Goal: Download file/media

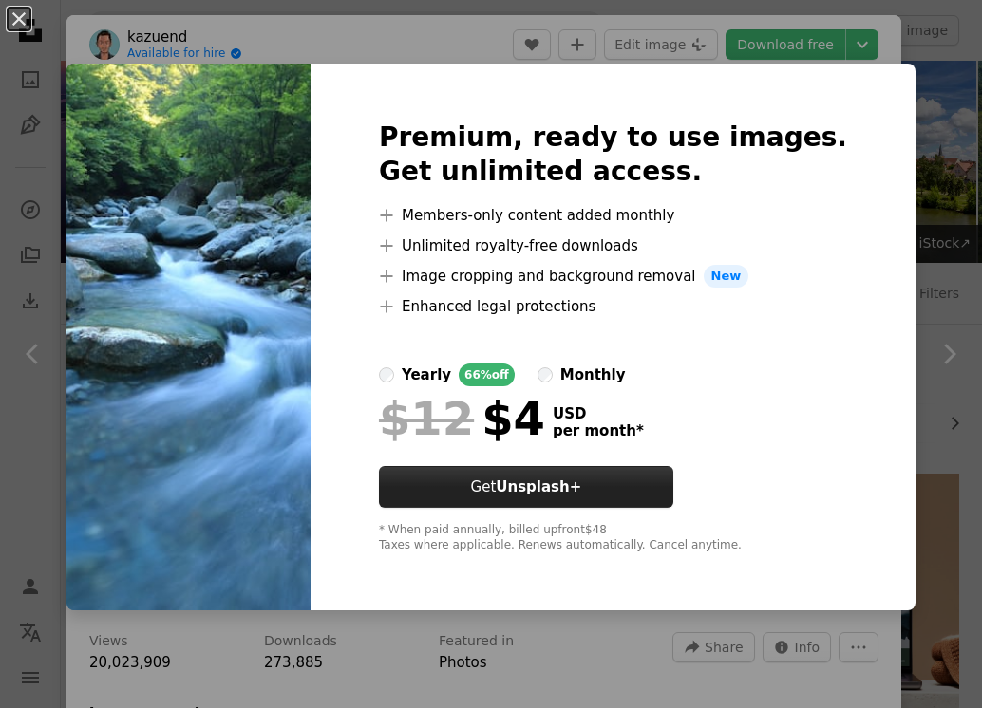
click at [651, 503] on button "Get Unsplash+" at bounding box center [526, 487] width 294 height 42
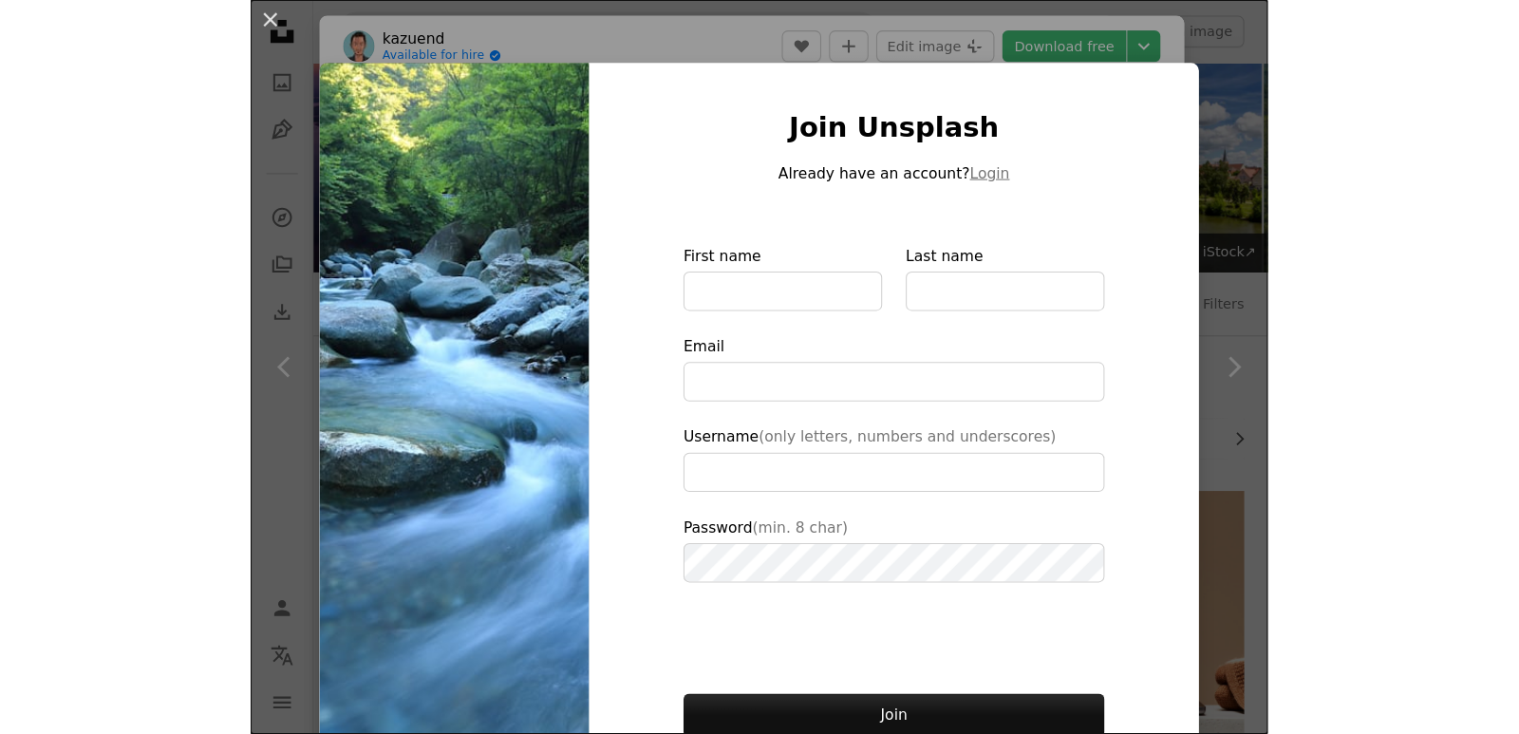
scroll to position [90, 0]
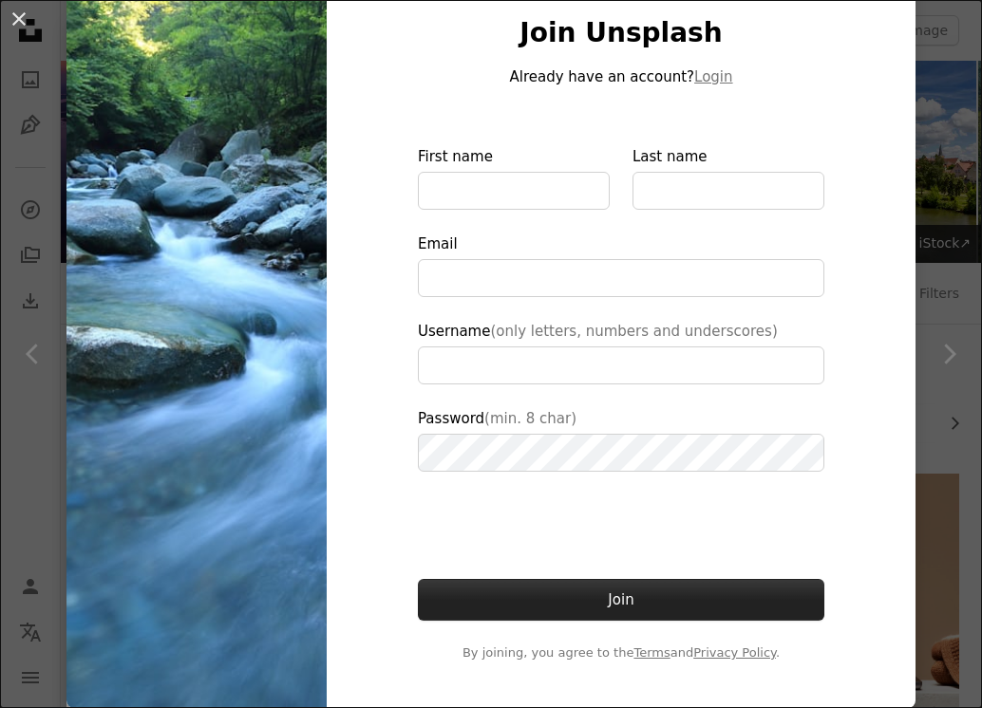
click at [629, 604] on button "Join" at bounding box center [621, 600] width 406 height 42
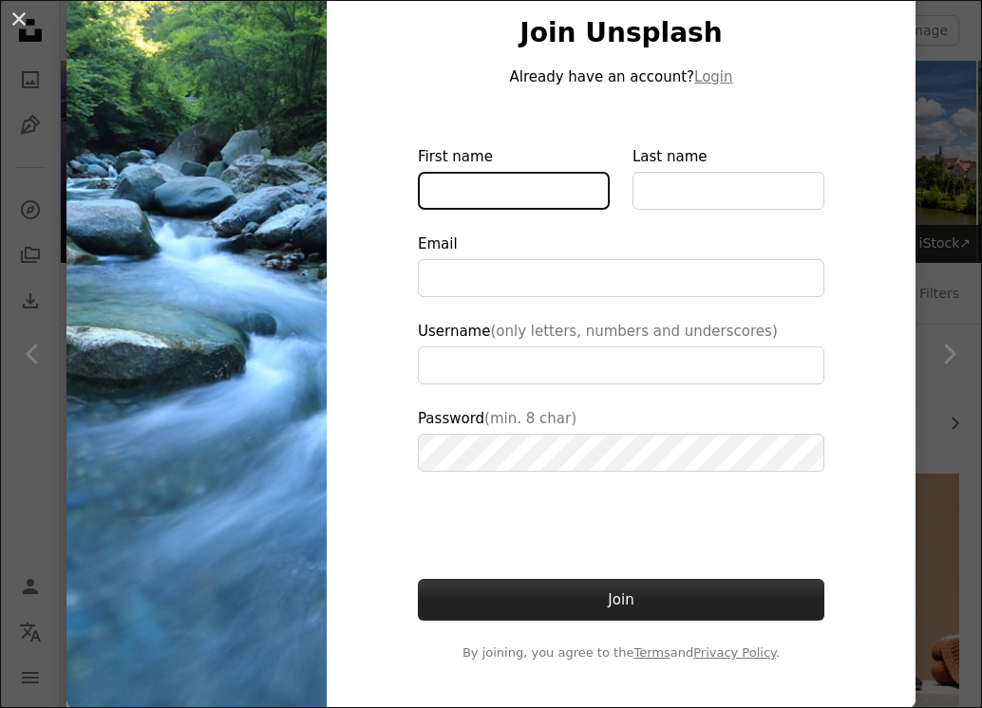
type input "**********"
click at [629, 604] on button "Join" at bounding box center [621, 600] width 406 height 42
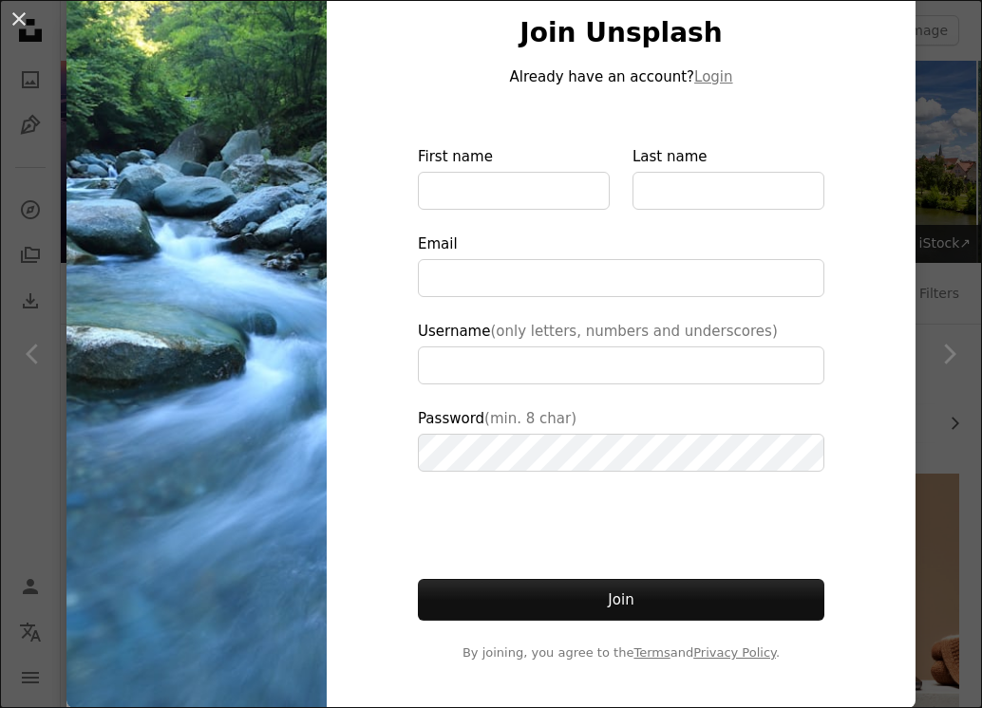
click at [327, 325] on div "Join Unsplash Already have an account? Login First name Last name Email Usernam…" at bounding box center [621, 340] width 589 height 738
drag, startPoint x: 326, startPoint y: 325, endPoint x: 292, endPoint y: 322, distance: 33.3
click at [327, 326] on div "Join Unsplash Already have an account? Login First name Last name Email Usernam…" at bounding box center [621, 340] width 589 height 738
click at [263, 327] on img at bounding box center [196, 340] width 260 height 738
click at [268, 325] on img at bounding box center [196, 340] width 260 height 738
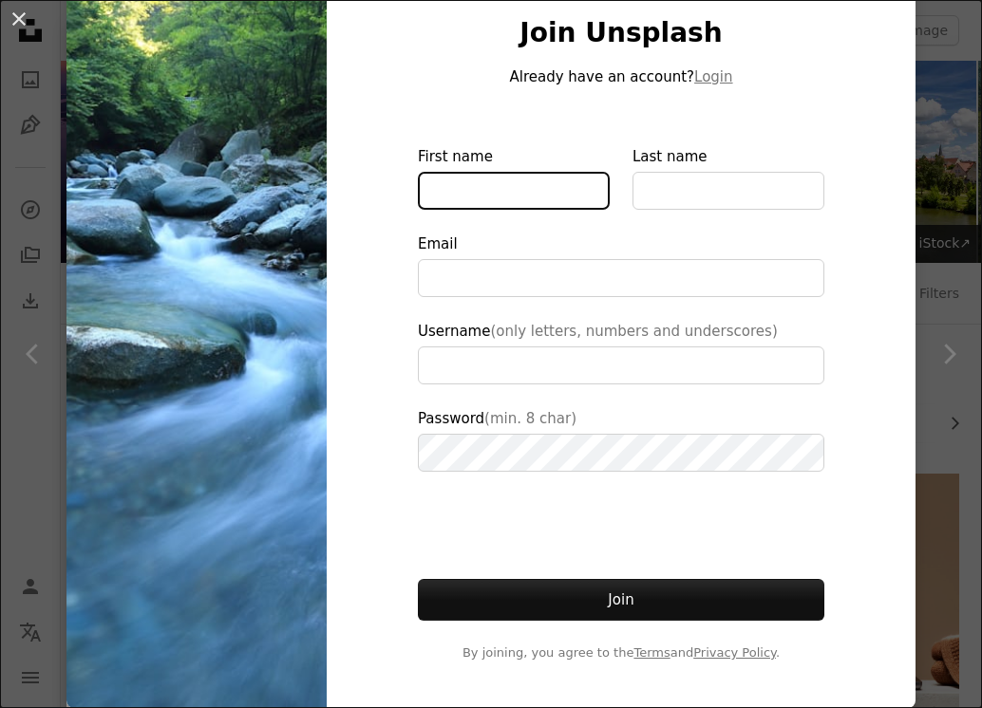
drag, startPoint x: 268, startPoint y: 325, endPoint x: 414, endPoint y: 201, distance: 191.3
click at [418, 201] on input "First name" at bounding box center [514, 191] width 192 height 38
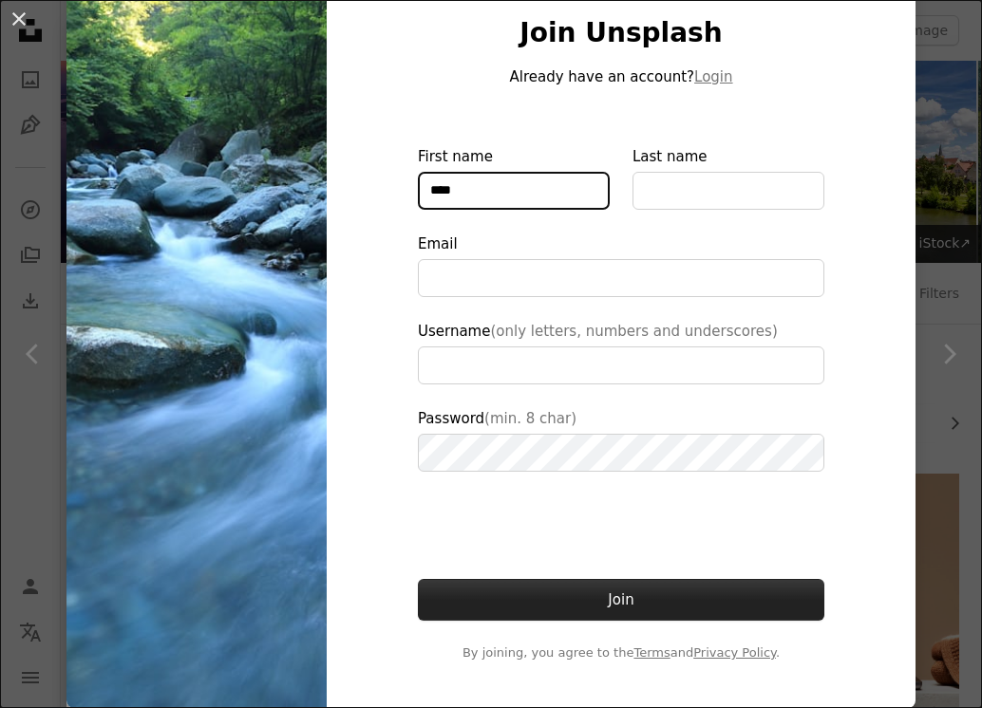
type input "****"
click at [700, 617] on button "Join" at bounding box center [621, 600] width 406 height 42
click at [641, 599] on button "Join" at bounding box center [621, 600] width 406 height 42
click at [660, 593] on button "Join" at bounding box center [621, 600] width 406 height 42
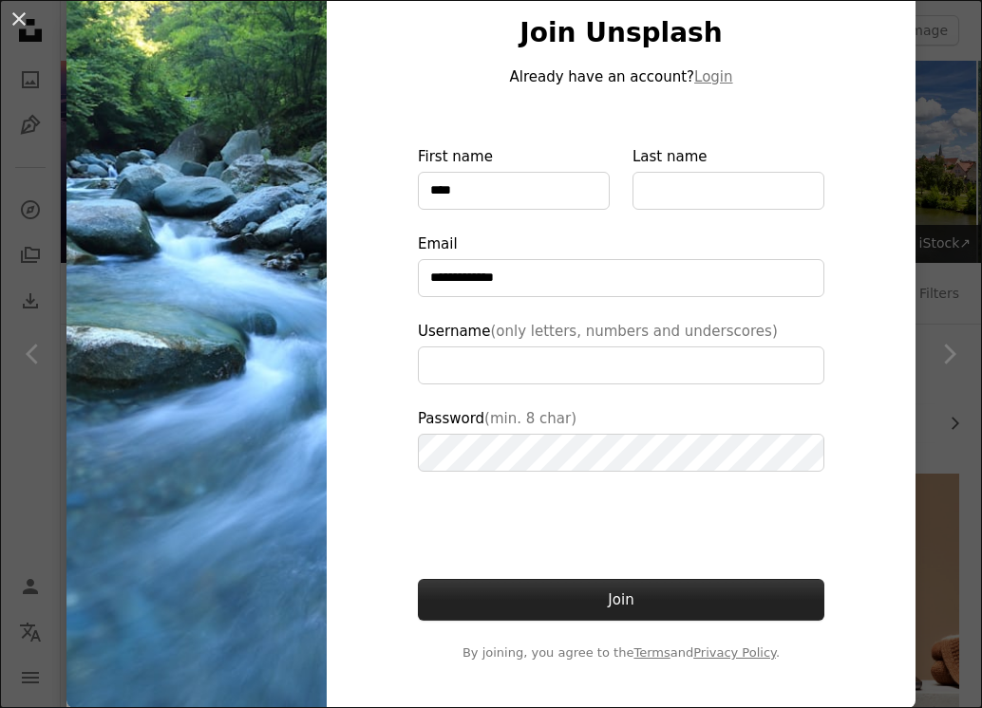
click at [660, 593] on button "Join" at bounding box center [621, 600] width 406 height 42
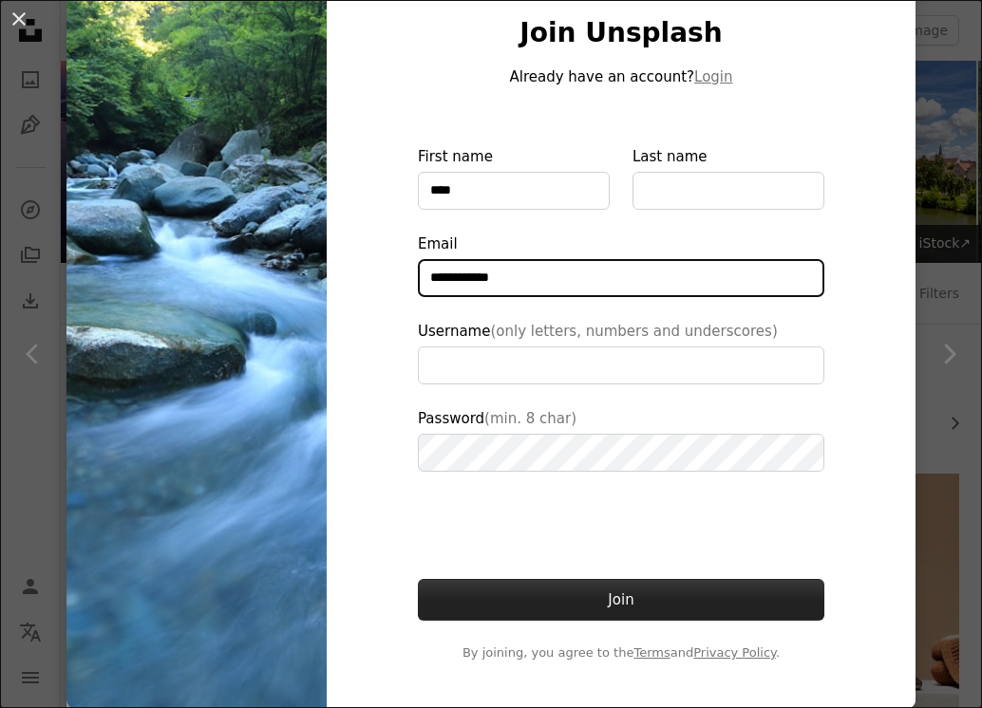
type input "**********"
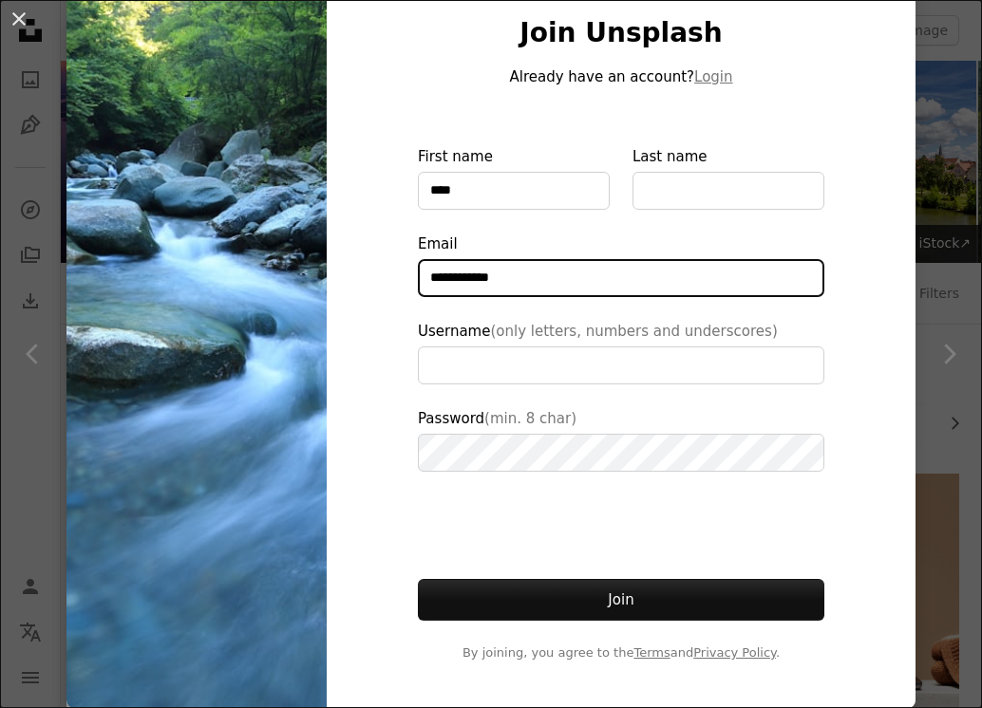
drag, startPoint x: 493, startPoint y: 263, endPoint x: 379, endPoint y: 277, distance: 114.8
click at [379, 277] on div "**********" at bounding box center [621, 340] width 589 height 738
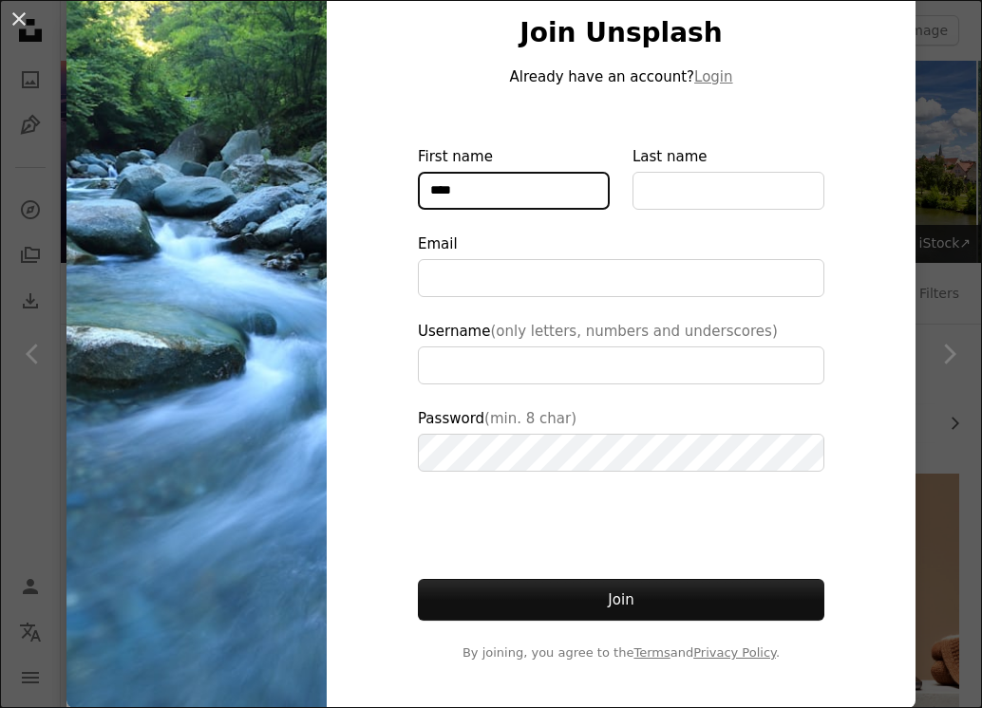
drag, startPoint x: 430, startPoint y: 194, endPoint x: 376, endPoint y: 189, distance: 54.3
click at [376, 189] on div "Join Unsplash Already have an account? Login First name **** Last name Email Us…" at bounding box center [621, 340] width 589 height 738
click at [276, 142] on img at bounding box center [196, 340] width 260 height 738
click at [950, 43] on div "An X shape Join Unsplash Already have an account? Login First name Last name Em…" at bounding box center [491, 354] width 982 height 708
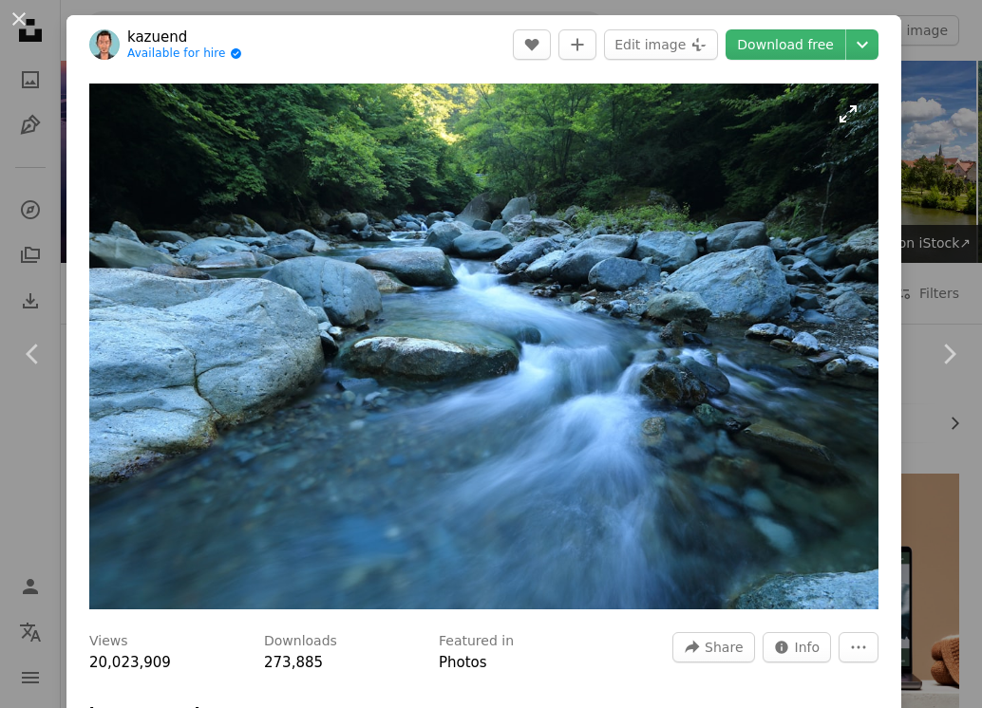
click at [702, 360] on img "Zoom in on this image" at bounding box center [483, 347] width 789 height 526
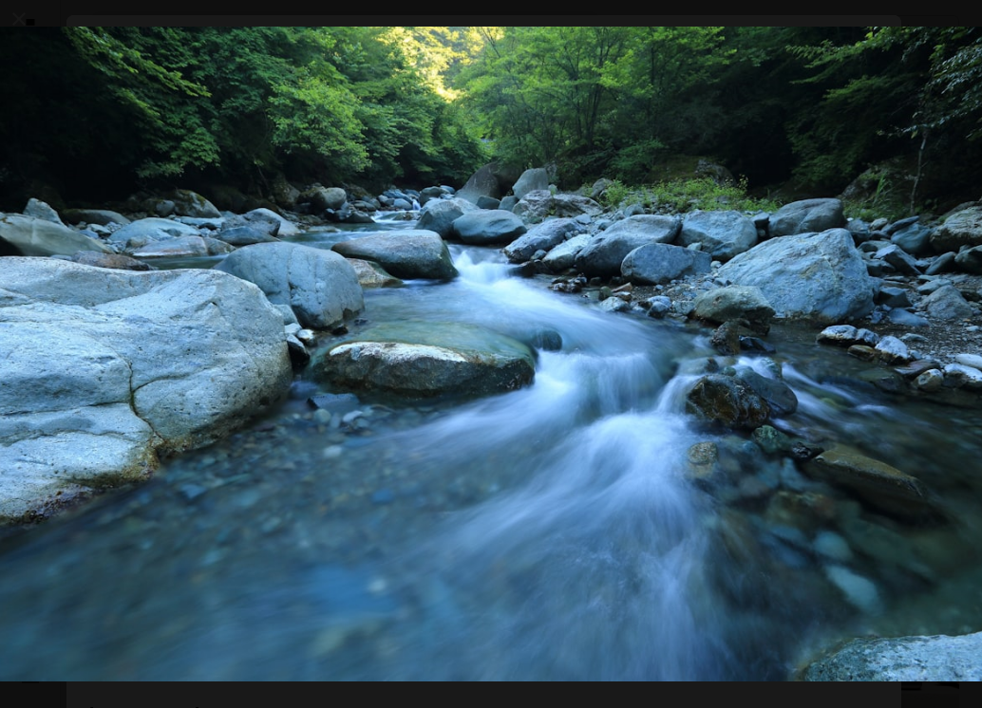
click at [702, 344] on img "Zoom out on this image" at bounding box center [490, 355] width 983 height 656
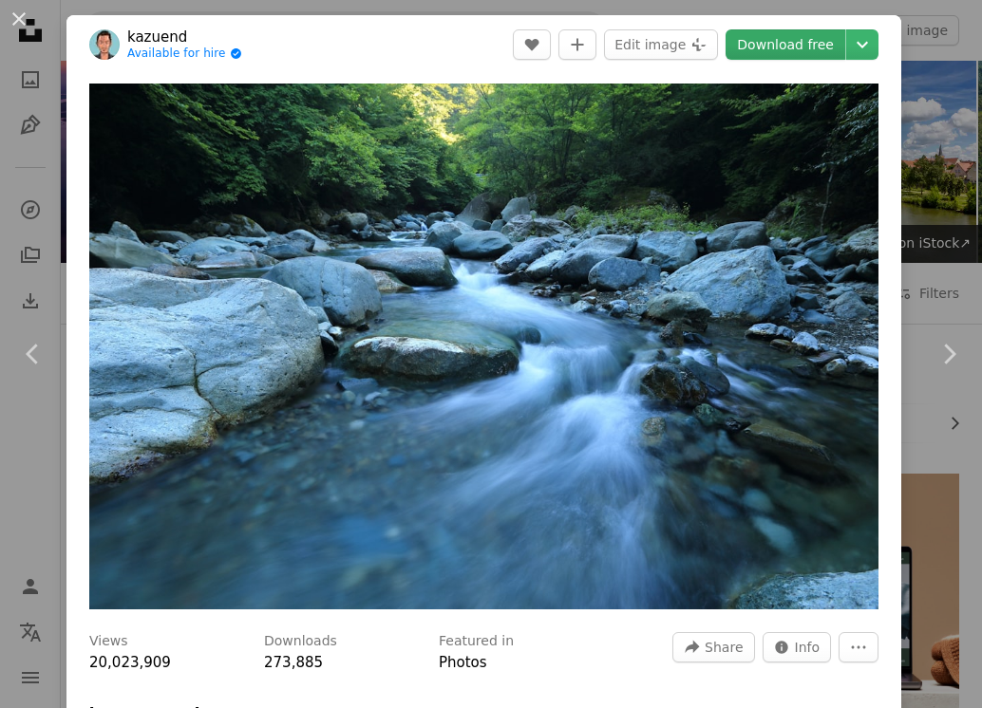
drag, startPoint x: 702, startPoint y: 344, endPoint x: 757, endPoint y: 44, distance: 304.8
click at [757, 44] on link "Download free" at bounding box center [785, 44] width 120 height 30
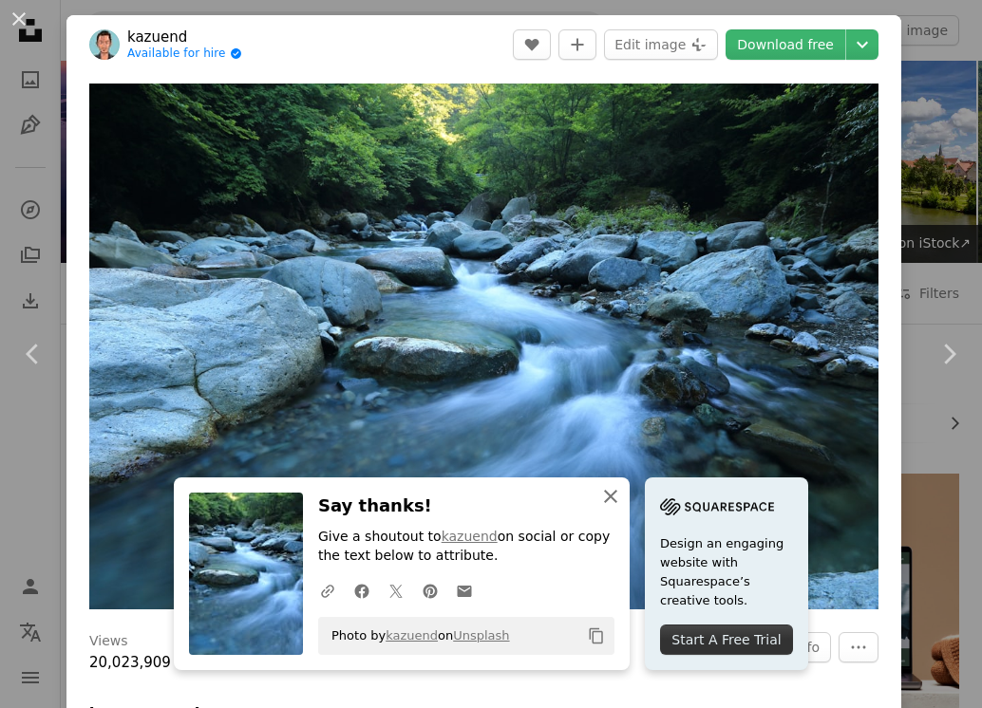
click at [599, 495] on icon "An X shape" at bounding box center [610, 496] width 23 height 23
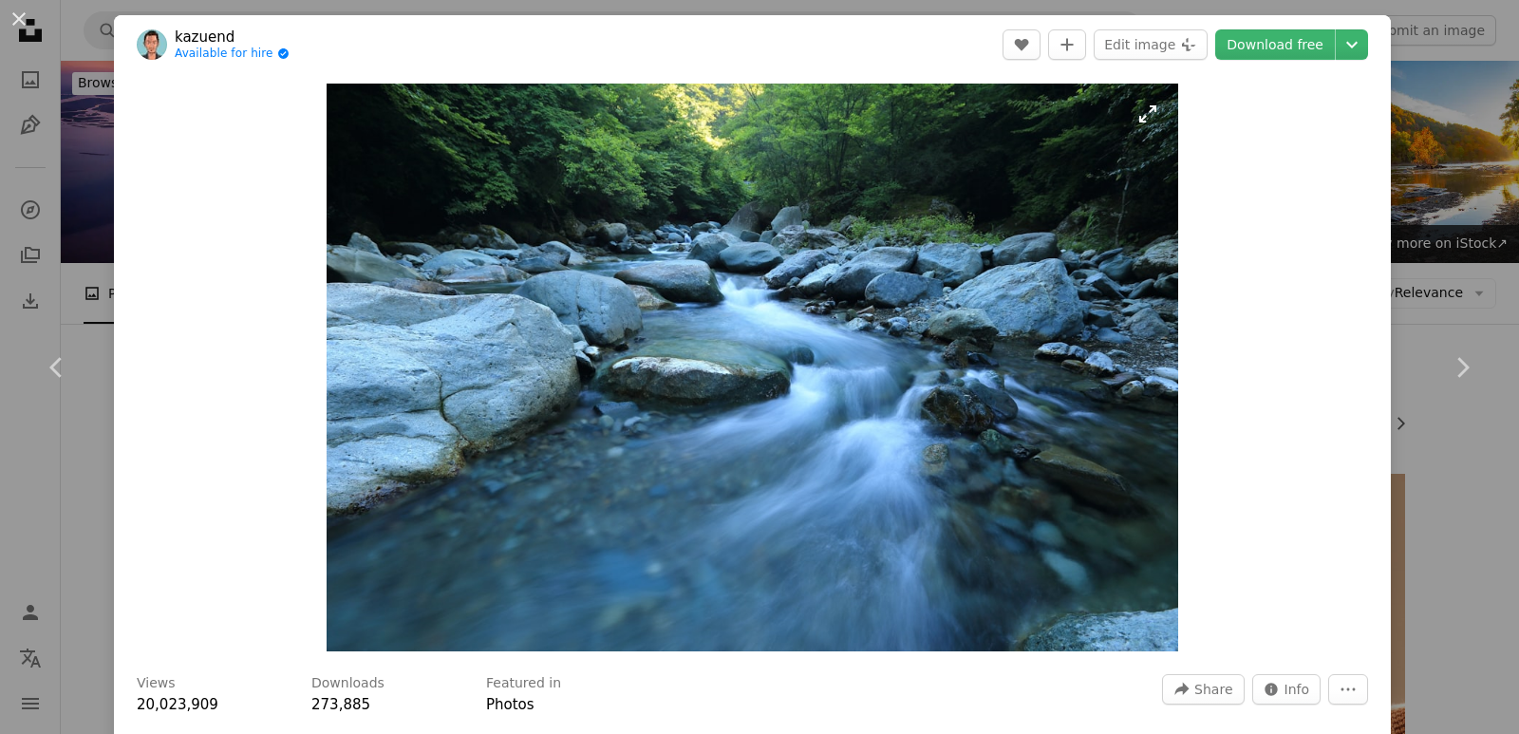
click at [803, 299] on img "Zoom in on this image" at bounding box center [752, 368] width 851 height 568
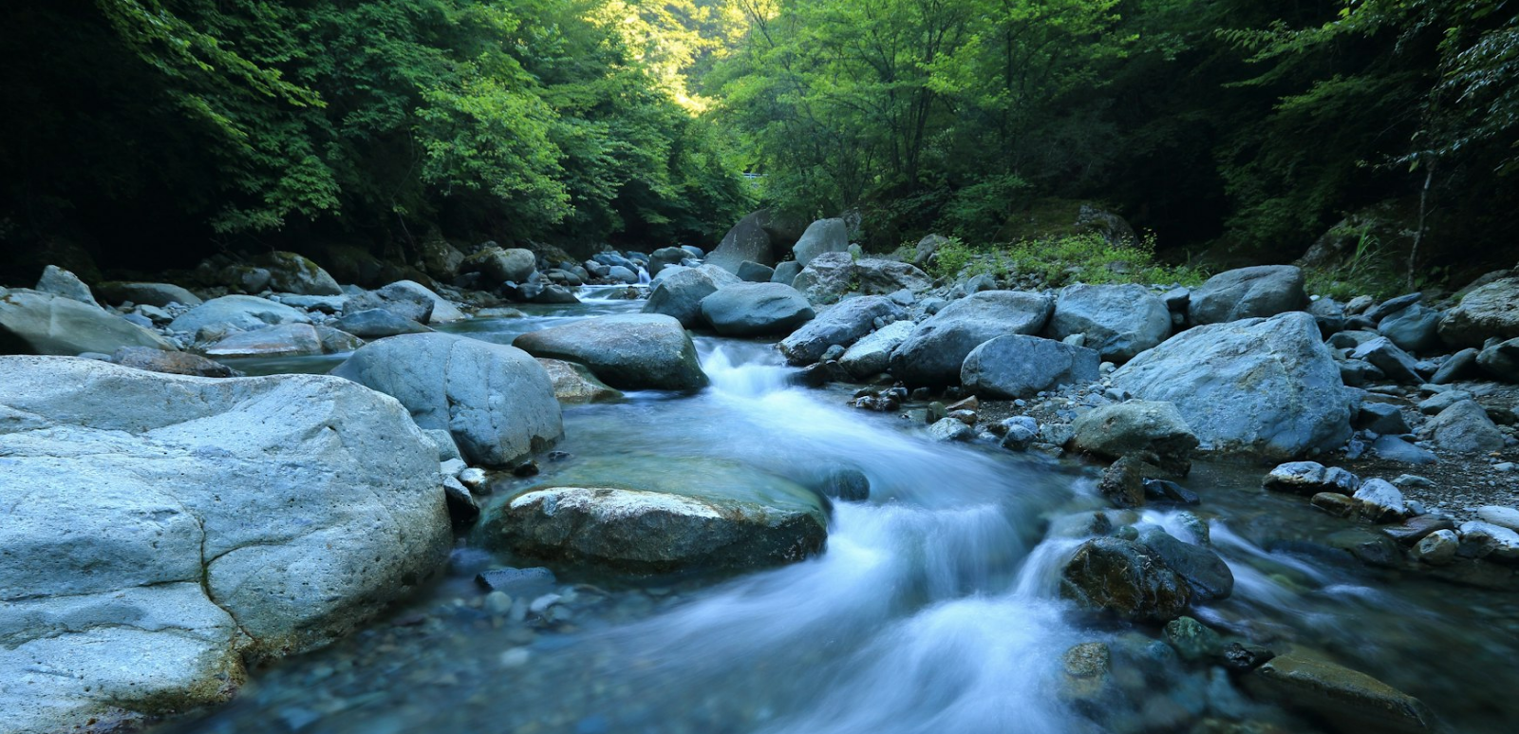
scroll to position [130, 0]
